Goal: Information Seeking & Learning: Learn about a topic

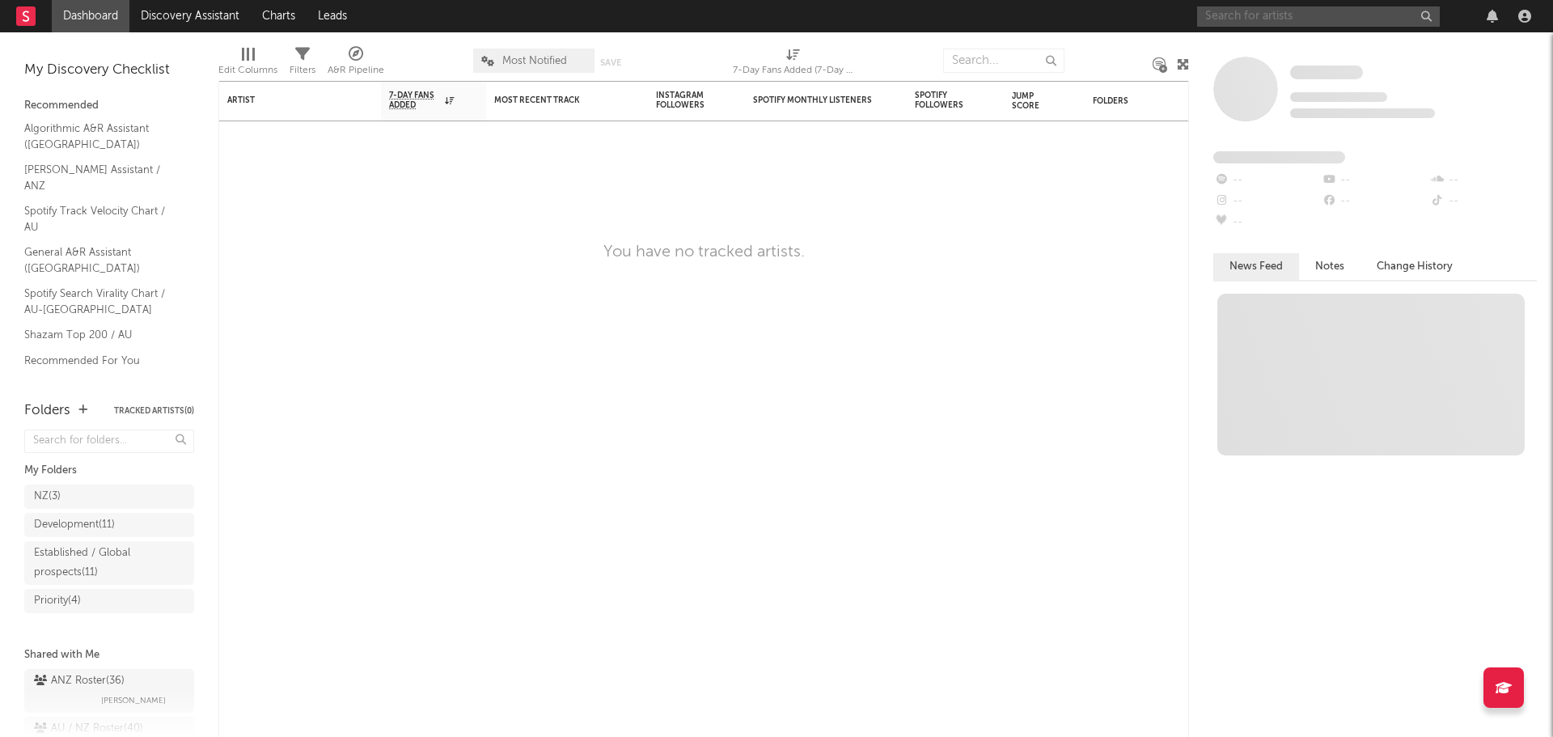
click at [1274, 17] on input "text" at bounding box center [1318, 16] width 243 height 20
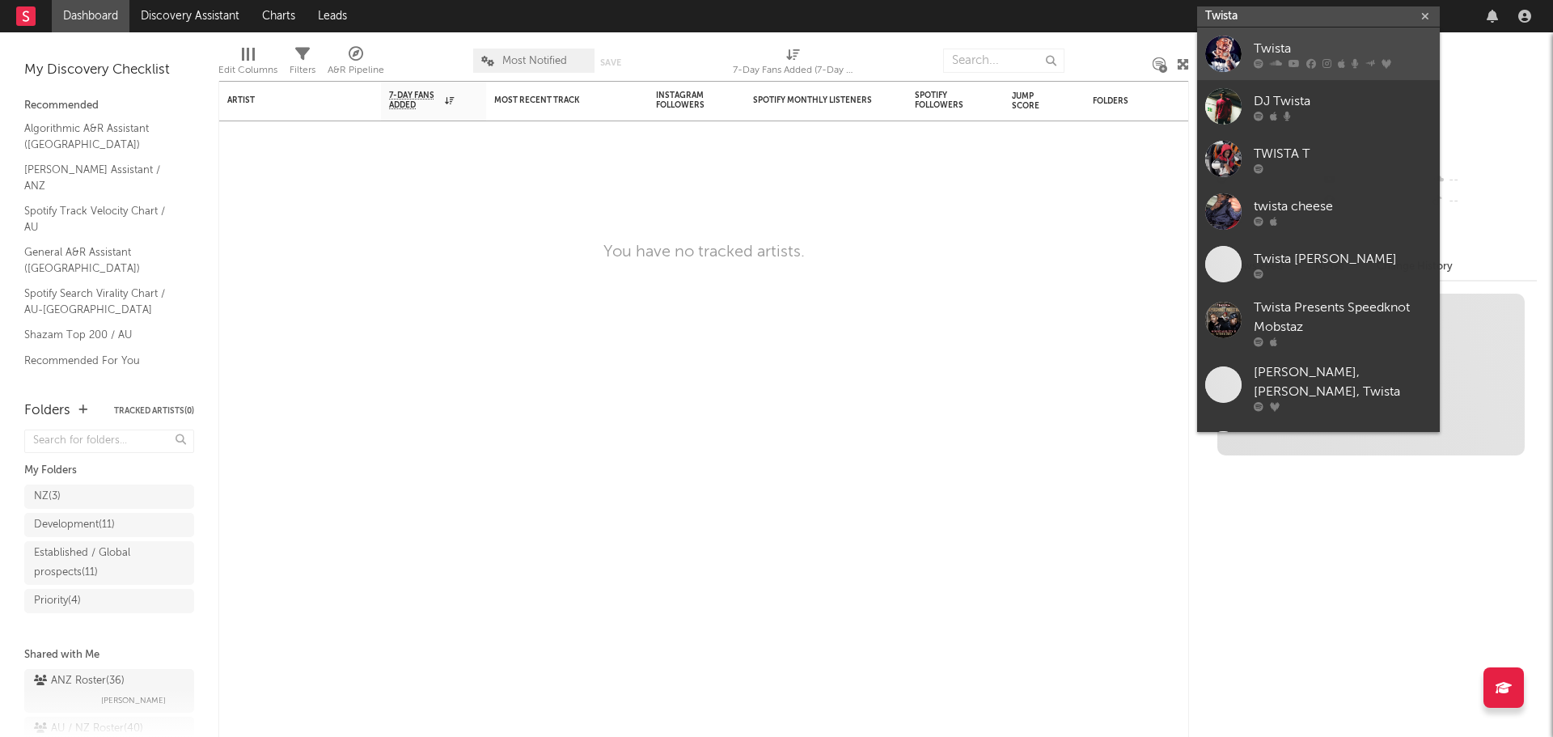
type input "Twista"
click at [1316, 58] on div at bounding box center [1342, 63] width 178 height 10
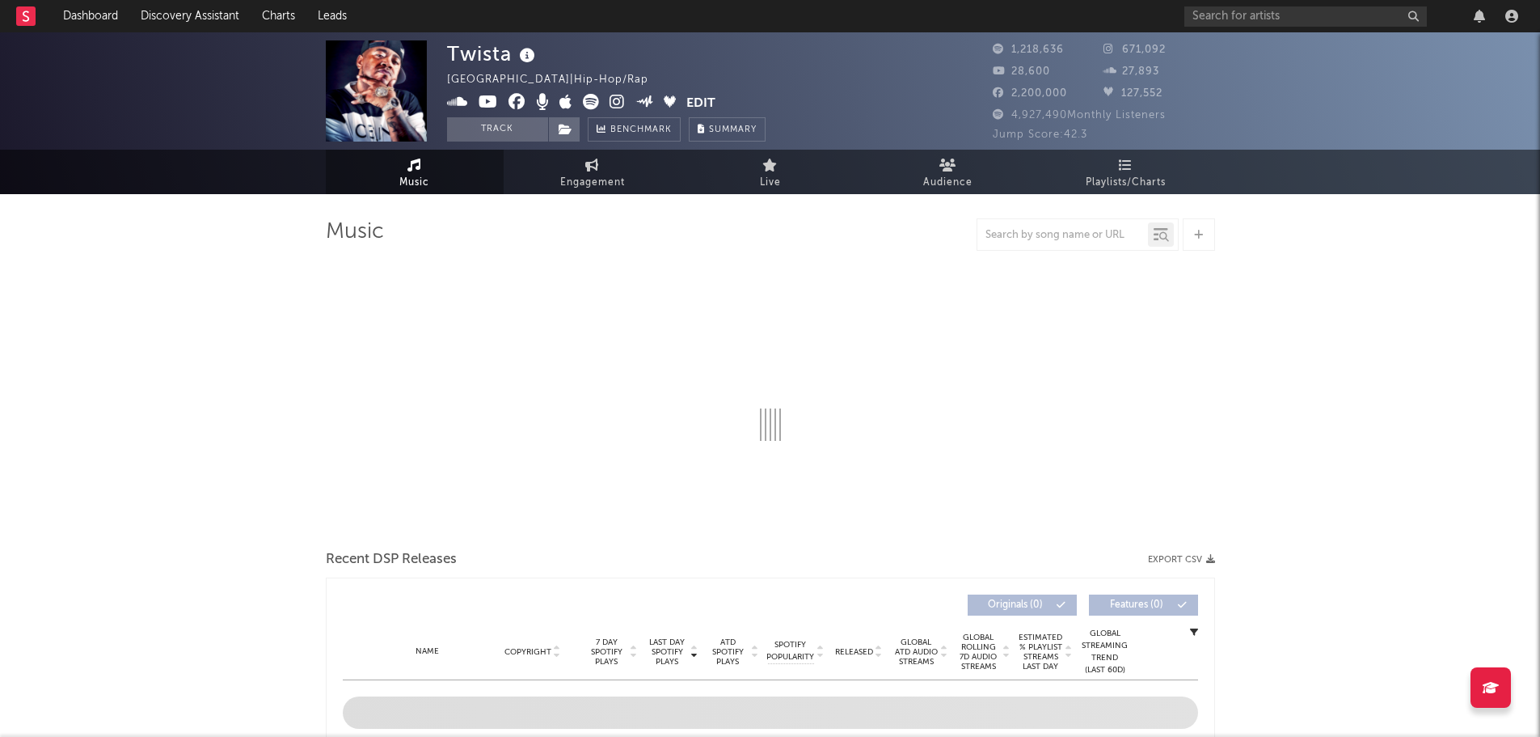
select select "6m"
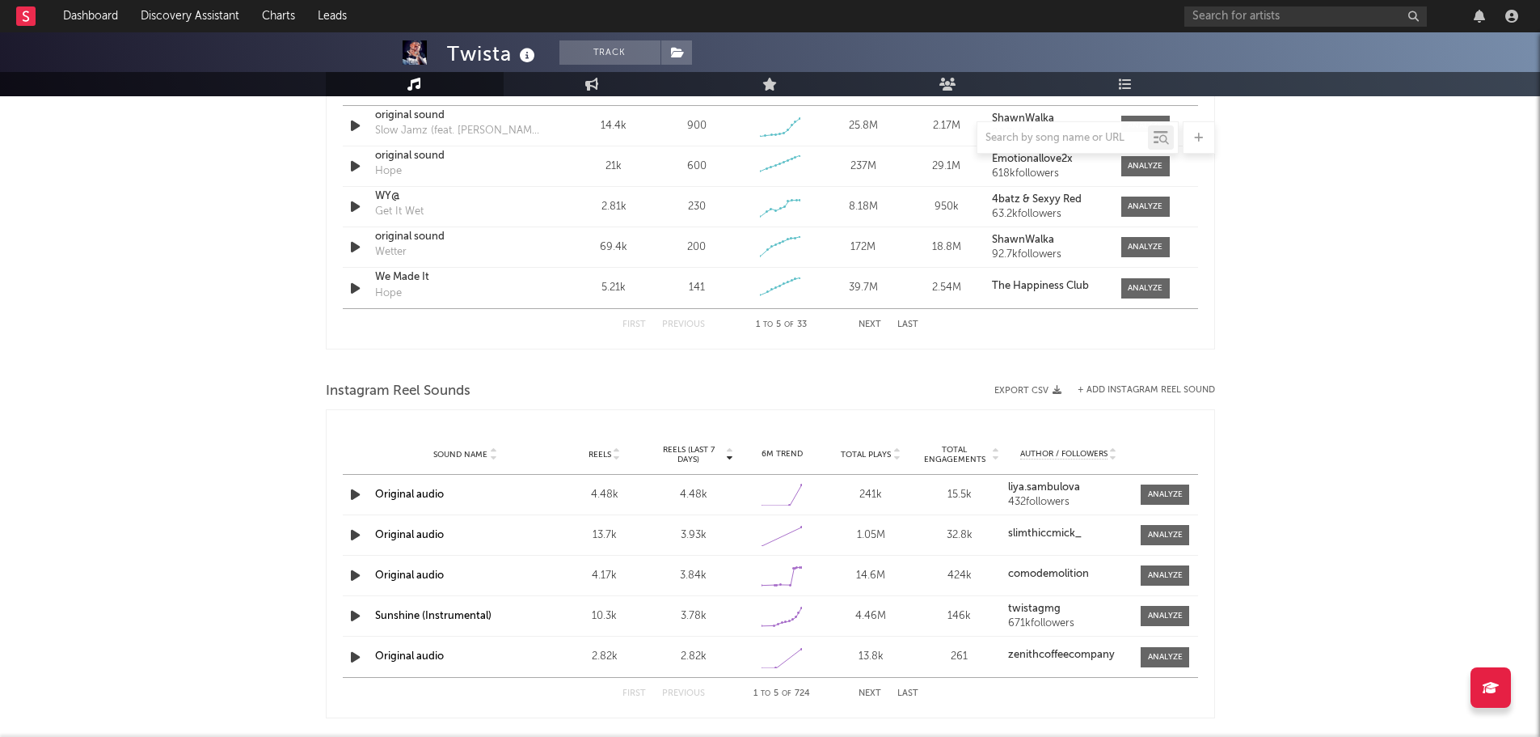
scroll to position [1294, 0]
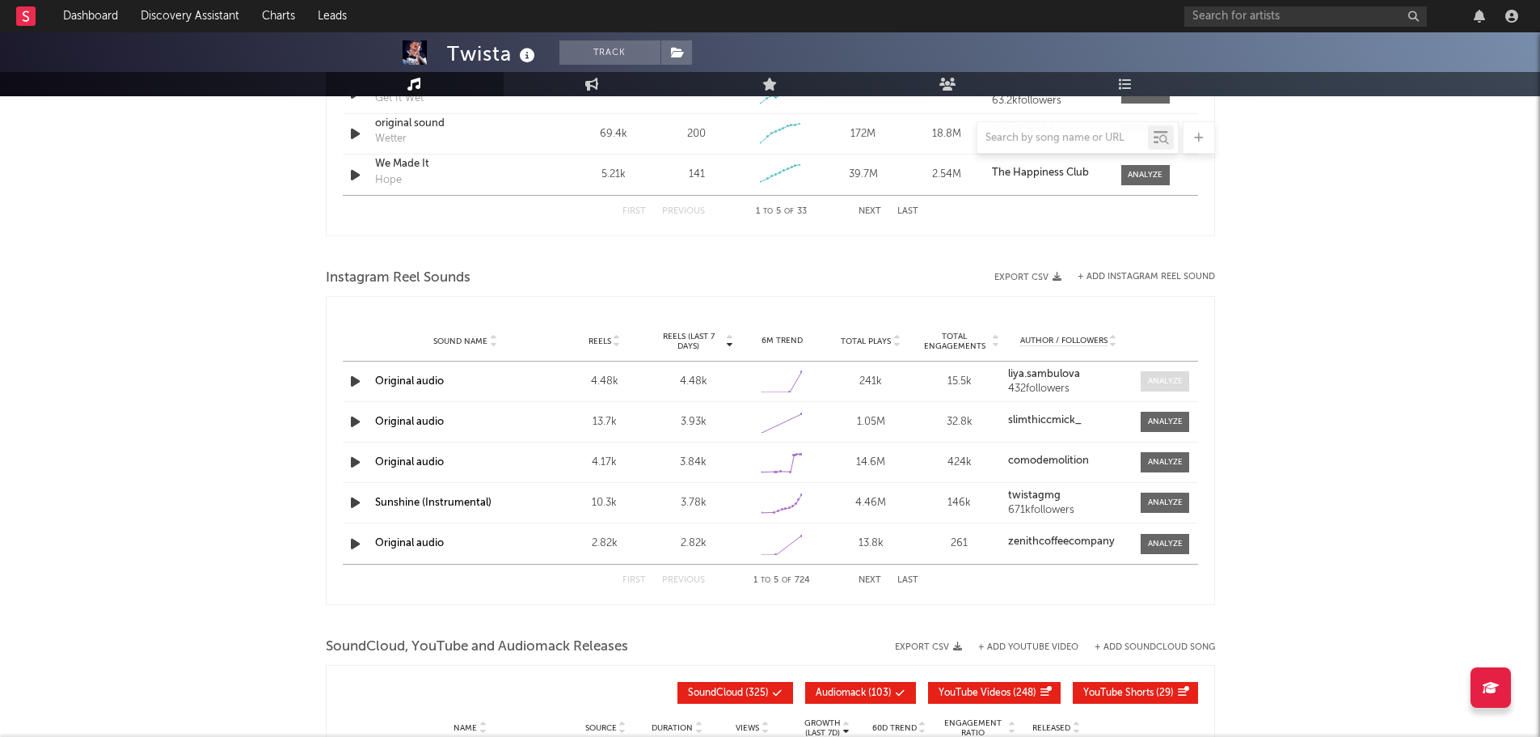
click at [1180, 376] on div at bounding box center [1165, 381] width 35 height 12
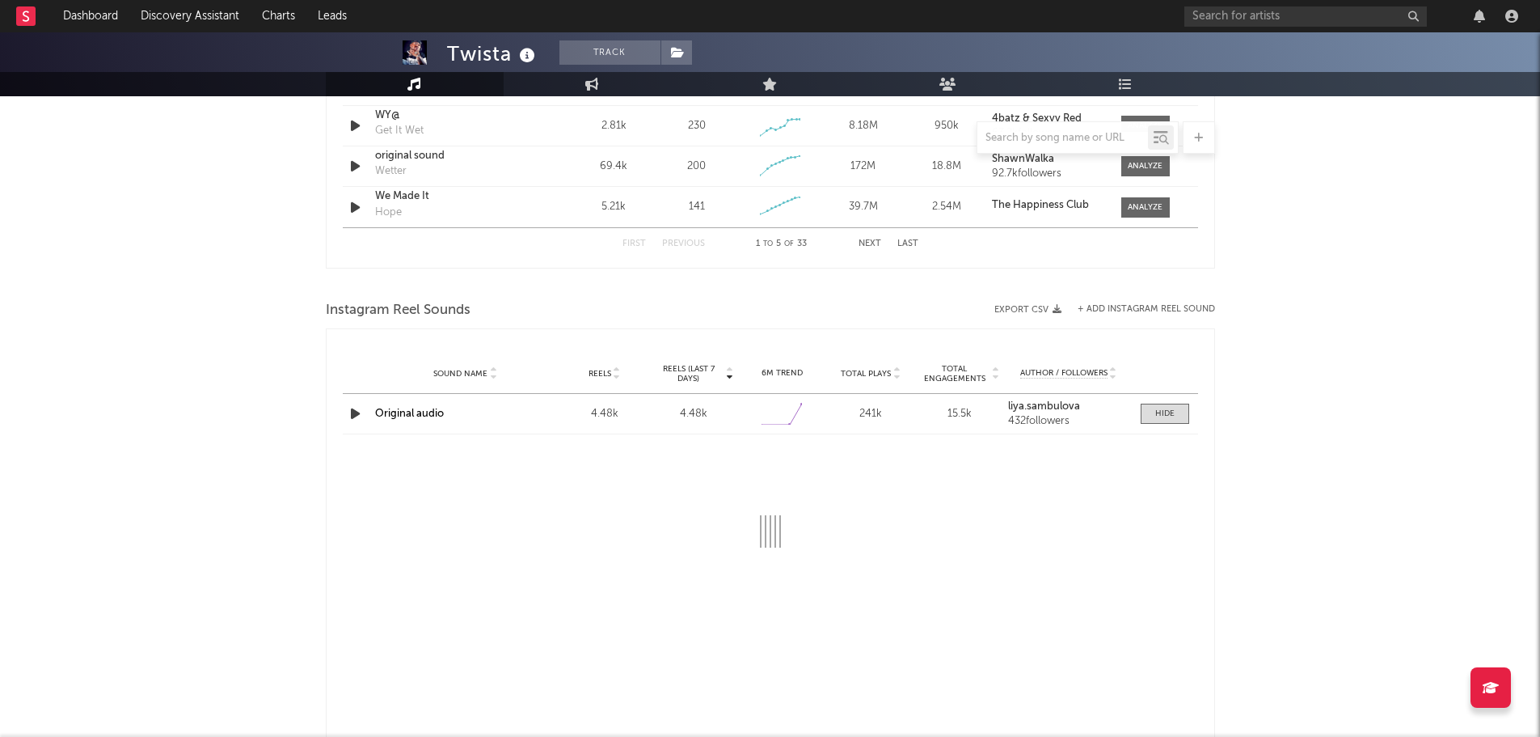
scroll to position [1326, 0]
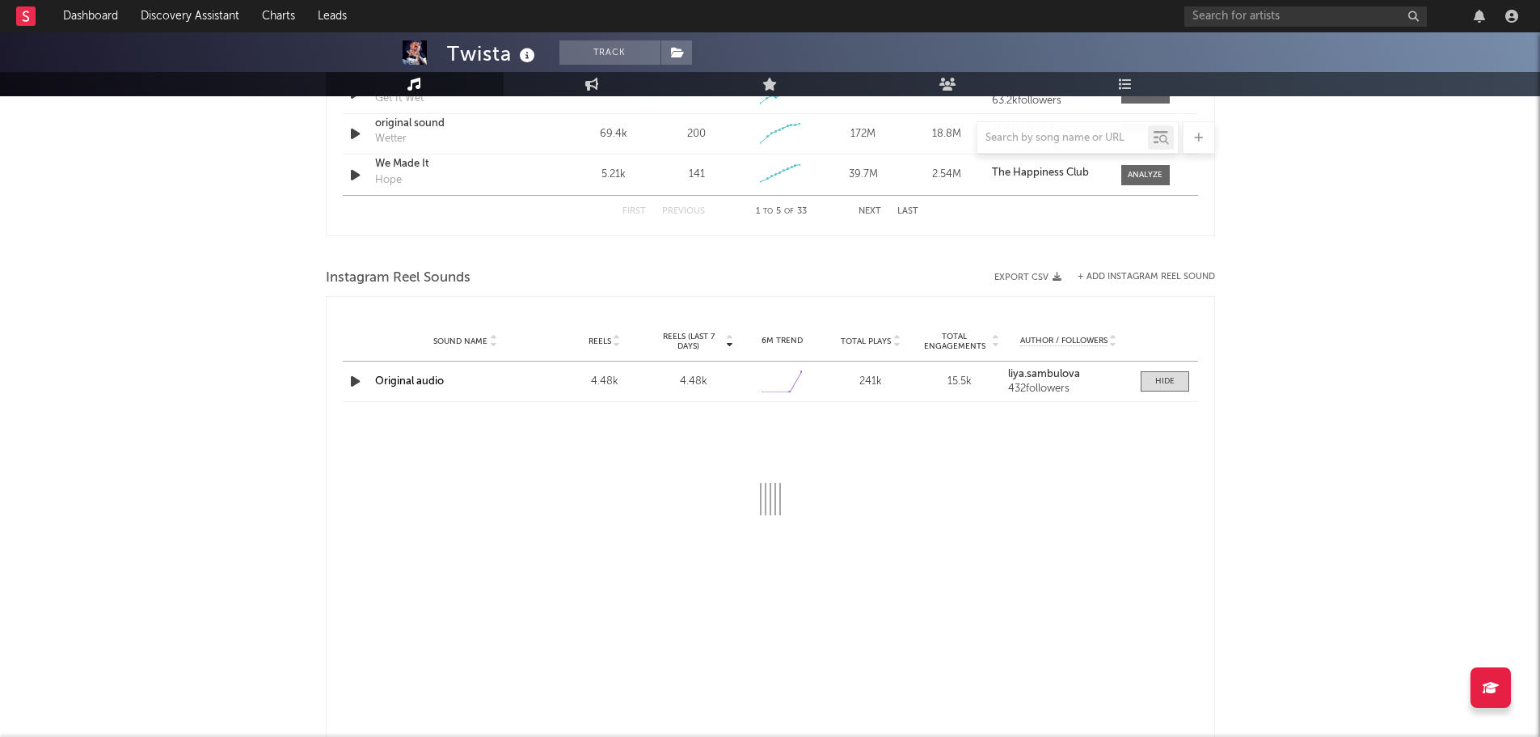
click at [404, 381] on link "Original audio" at bounding box center [409, 381] width 69 height 11
select select "1w"
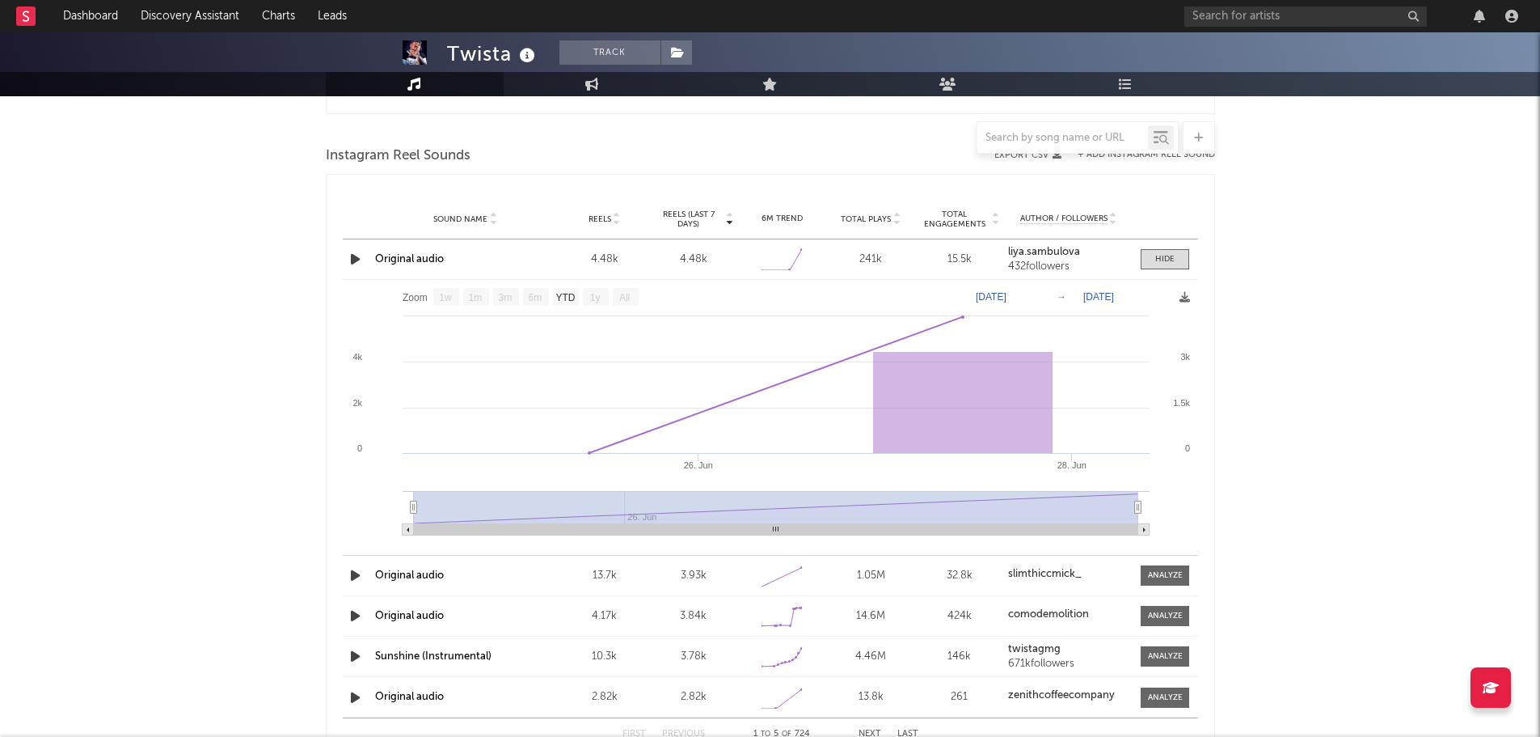
scroll to position [1488, 0]
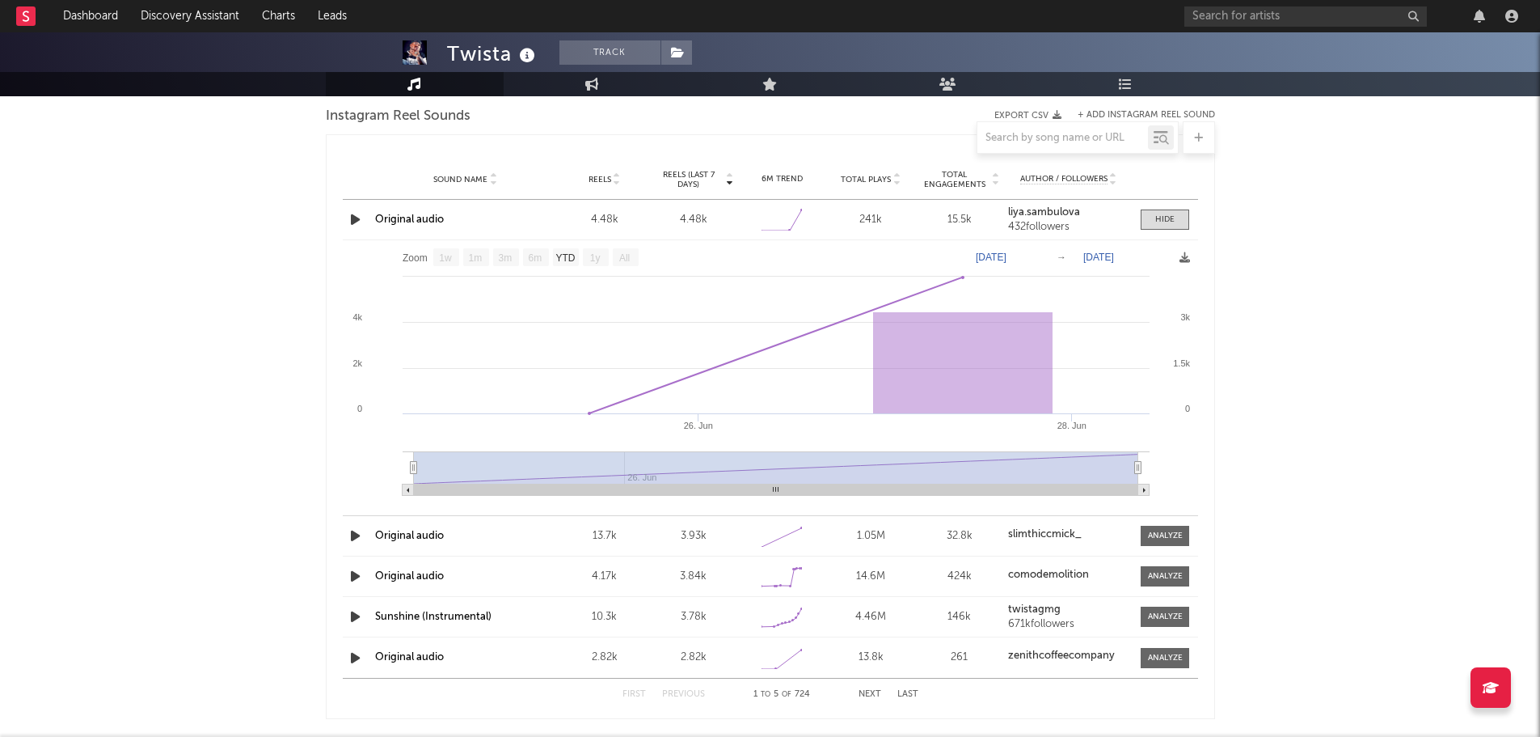
click at [426, 616] on link "Sunshine (Instrumental)" at bounding box center [433, 616] width 116 height 11
